Goal: Use online tool/utility: Utilize a website feature to perform a specific function

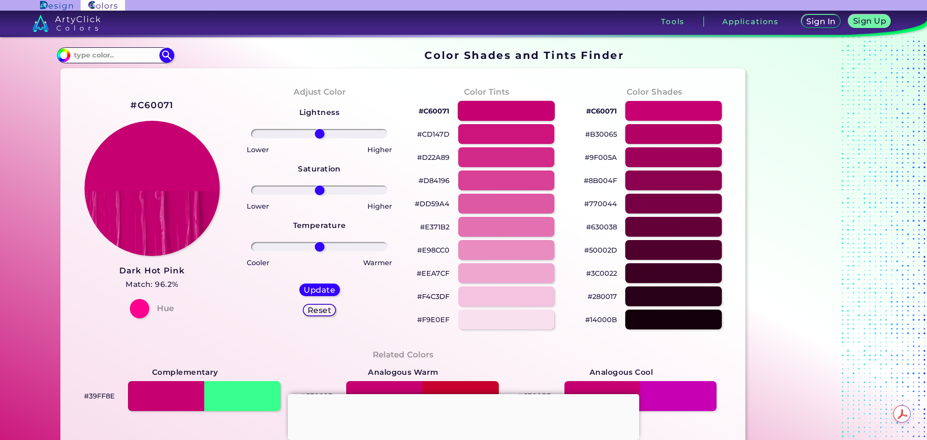
click at [495, 110] on div at bounding box center [506, 111] width 97 height 20
click at [494, 134] on div at bounding box center [506, 134] width 97 height 20
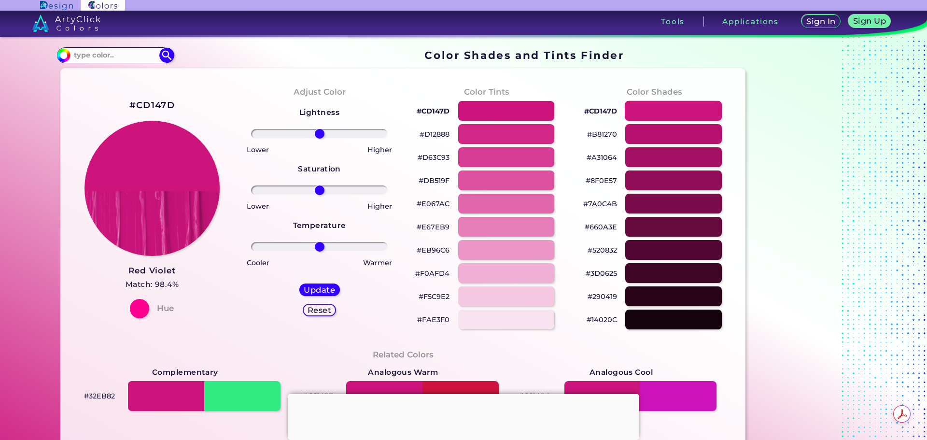
click at [663, 107] on div at bounding box center [673, 111] width 97 height 20
click at [487, 132] on div at bounding box center [506, 134] width 97 height 20
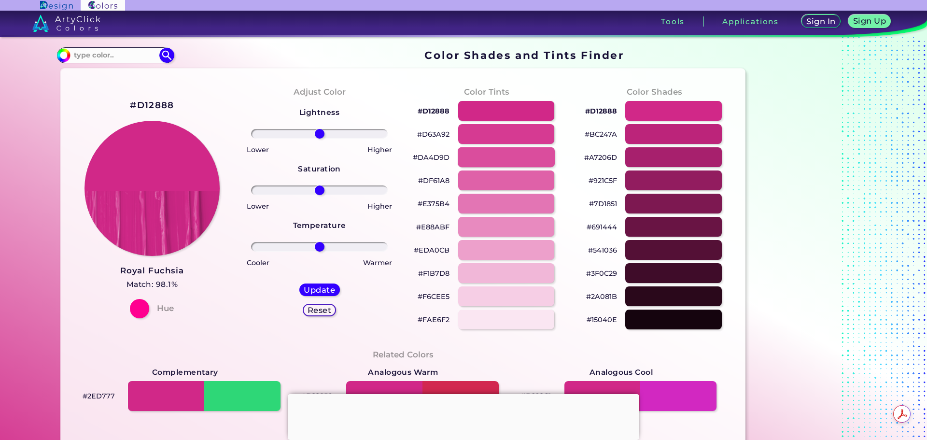
click at [485, 151] on div at bounding box center [506, 157] width 97 height 20
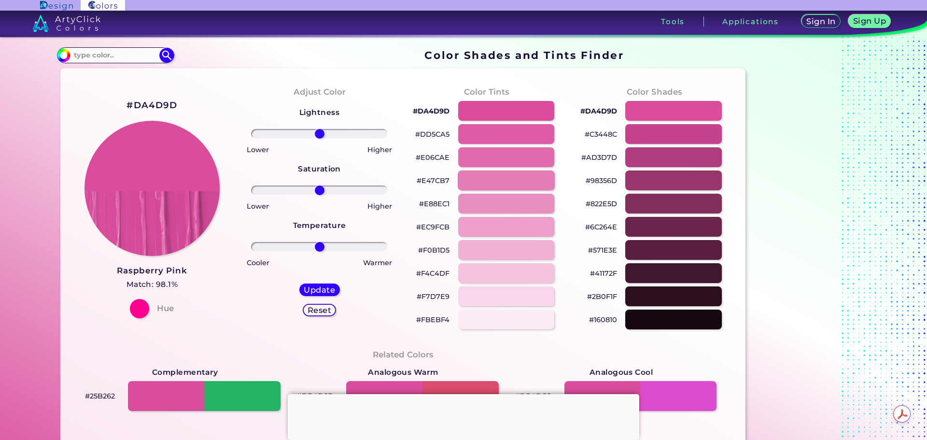
click at [503, 172] on div at bounding box center [506, 180] width 97 height 20
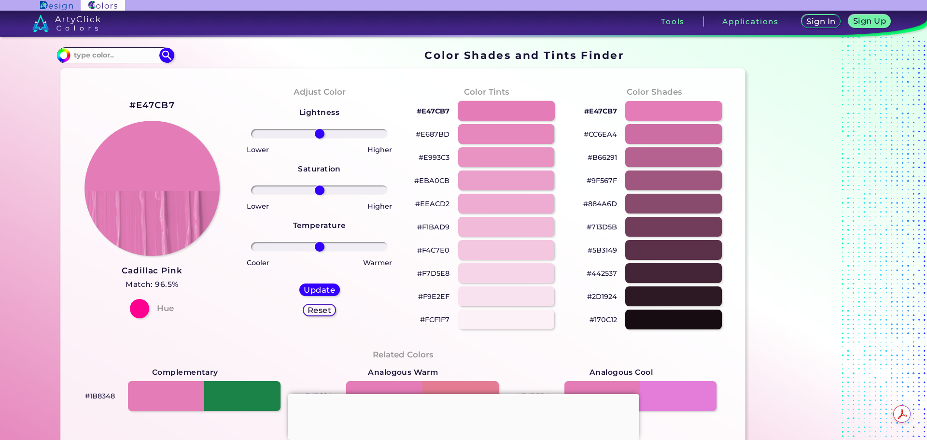
click at [487, 113] on div at bounding box center [506, 111] width 97 height 20
type input "#e47cb7"
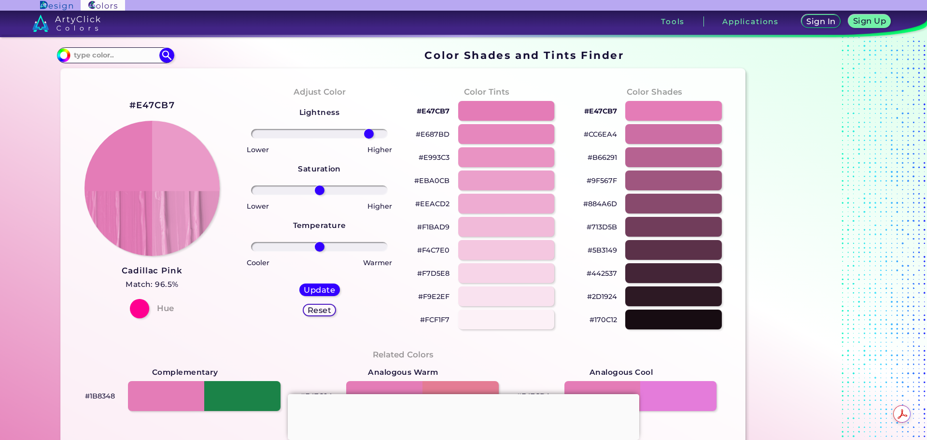
drag, startPoint x: 319, startPoint y: 133, endPoint x: 367, endPoint y: 135, distance: 47.9
type input "78"
click at [367, 135] on input "range" at bounding box center [319, 134] width 137 height 10
click at [141, 311] on div at bounding box center [139, 308] width 19 height 19
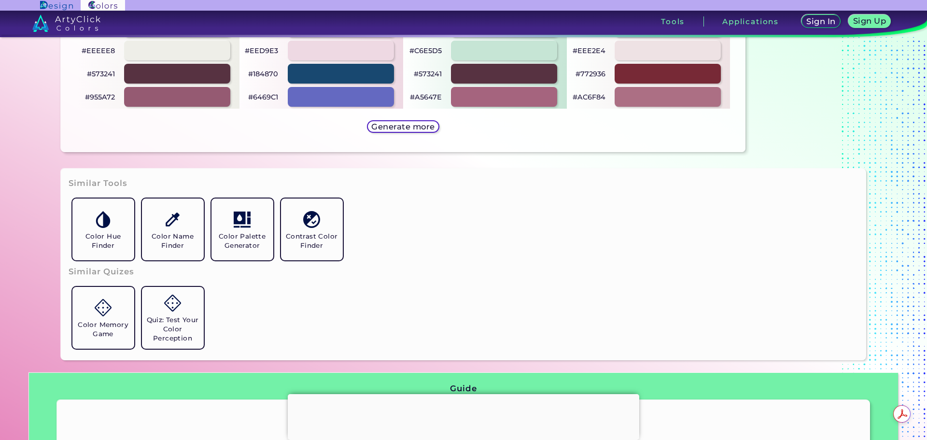
scroll to position [724, 0]
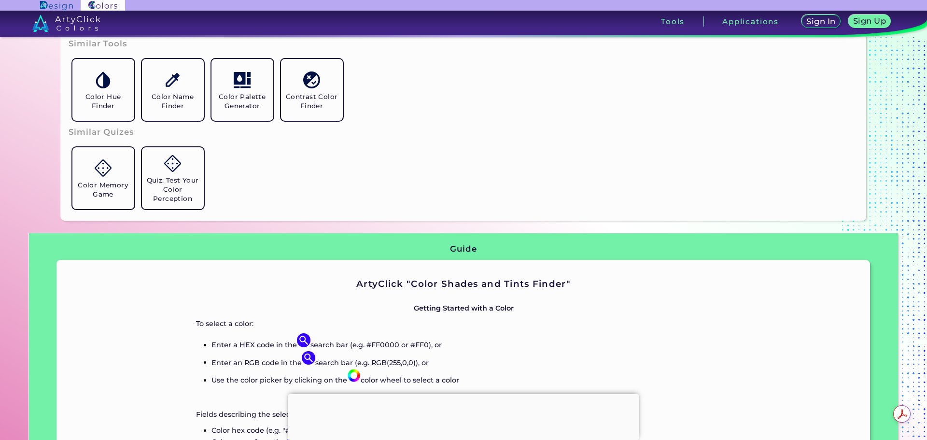
click at [670, 94] on div "Color Hue Finder Color Name Finder Color Palette Generator Contrast Color Finder" at bounding box center [464, 90] width 791 height 70
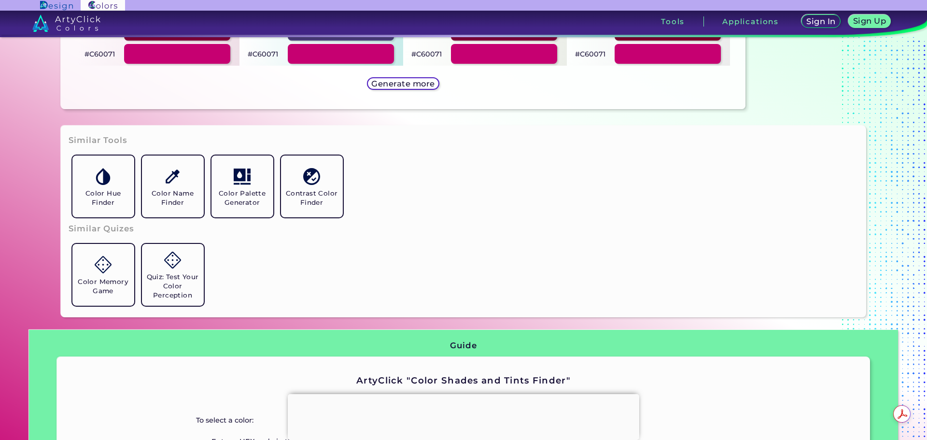
scroll to position [531, 0]
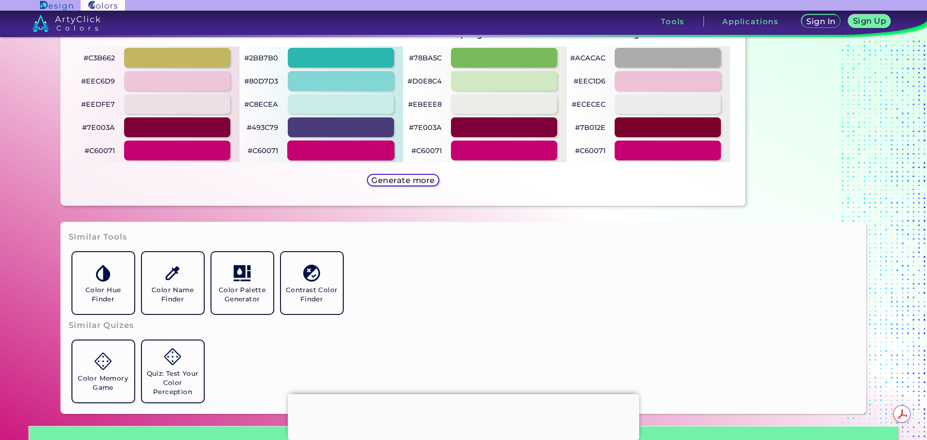
click at [298, 154] on div at bounding box center [340, 151] width 107 height 20
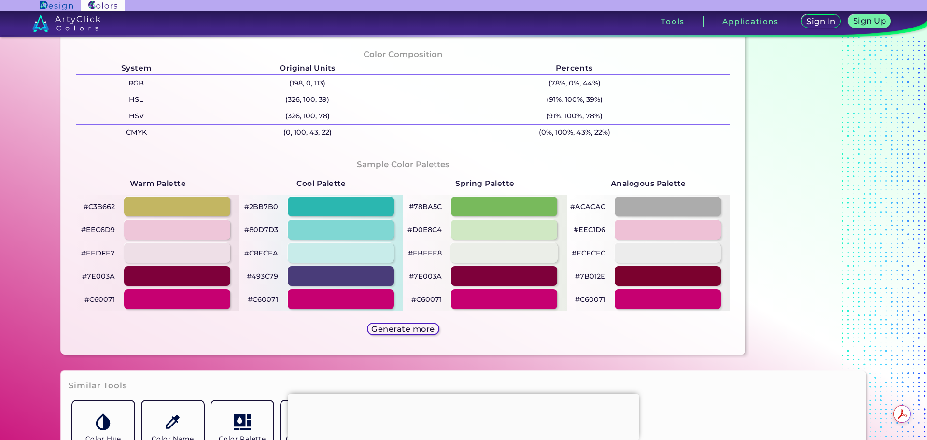
scroll to position [386, 0]
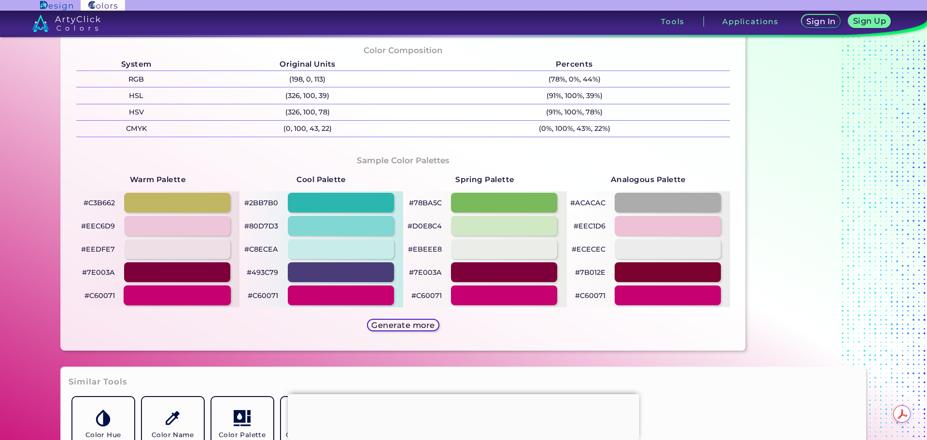
click at [176, 298] on div at bounding box center [177, 295] width 107 height 20
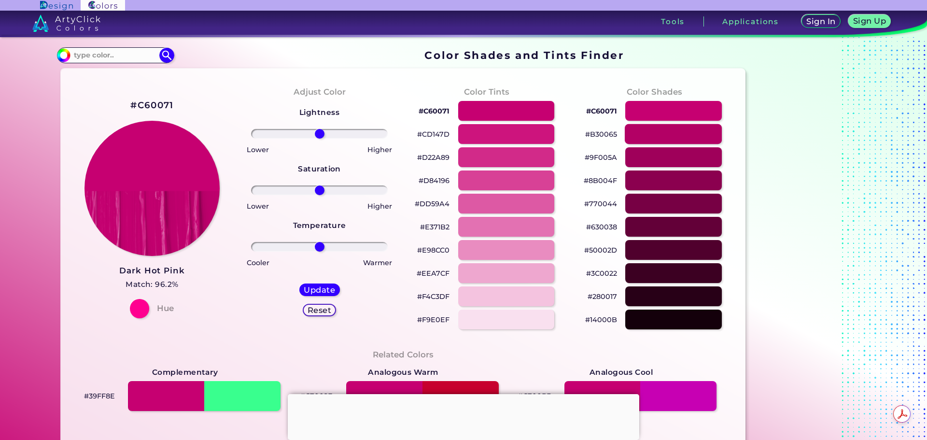
click at [669, 135] on div at bounding box center [673, 134] width 97 height 20
type input "#b30065"
